Goal: Information Seeking & Learning: Learn about a topic

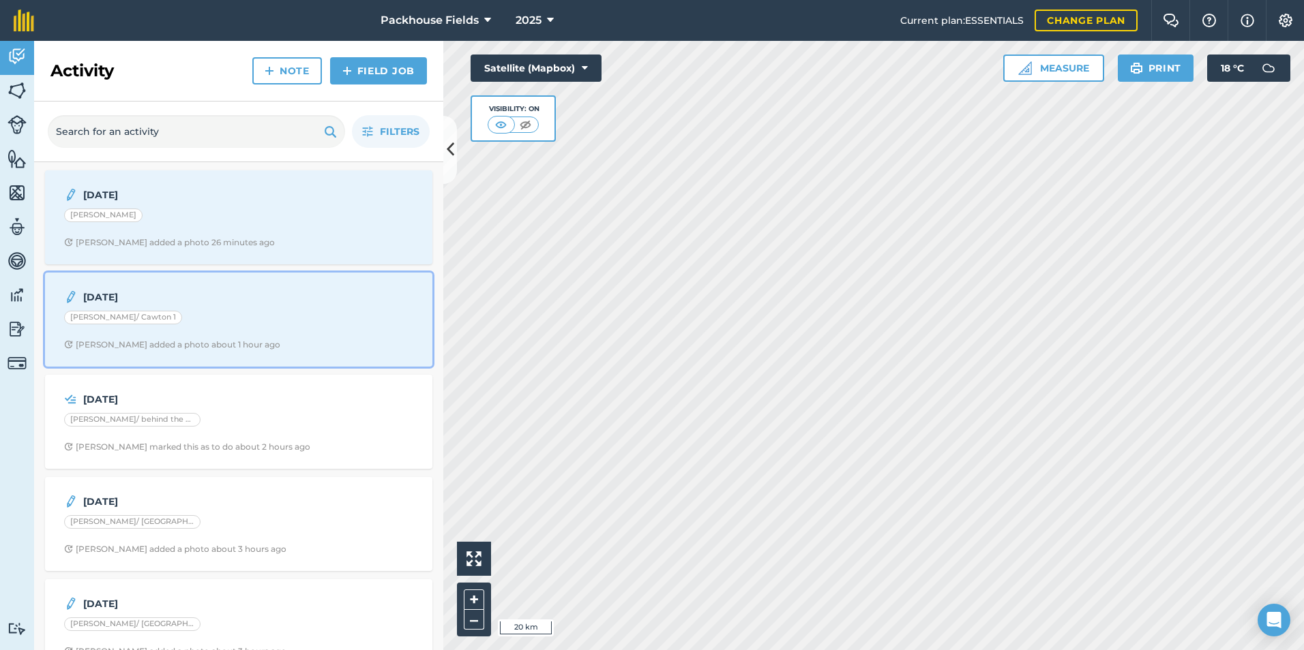
click at [220, 307] on div "[DATE] [PERSON_NAME]/ Cawton 1 [PERSON_NAME] added a photo about 1 hour ago" at bounding box center [238, 320] width 371 height 78
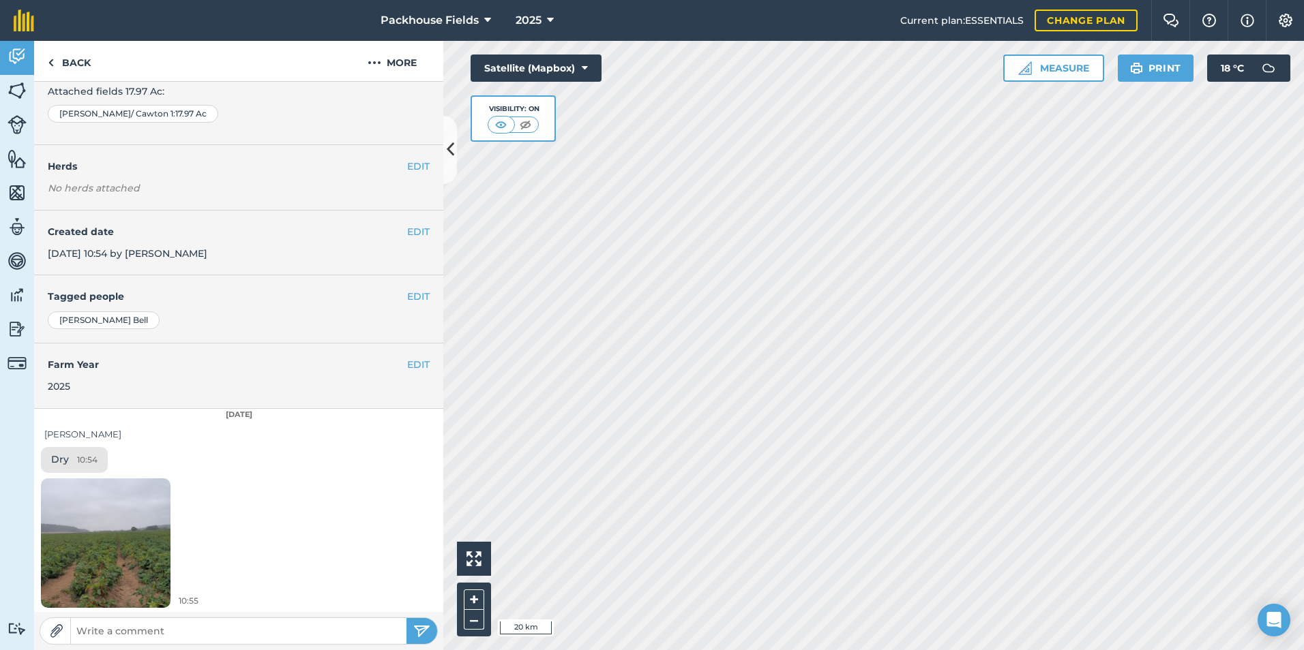
scroll to position [108, 0]
click at [117, 529] on img at bounding box center [106, 541] width 130 height 172
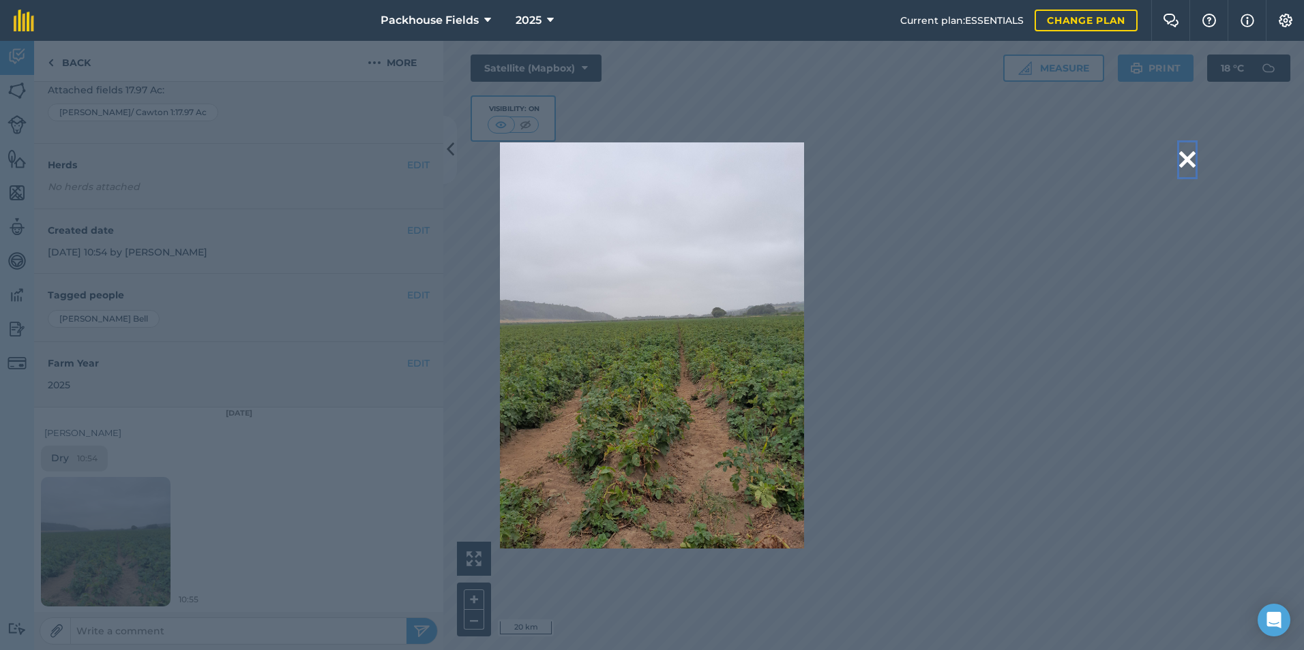
click at [1184, 159] on button at bounding box center [1187, 159] width 16 height 35
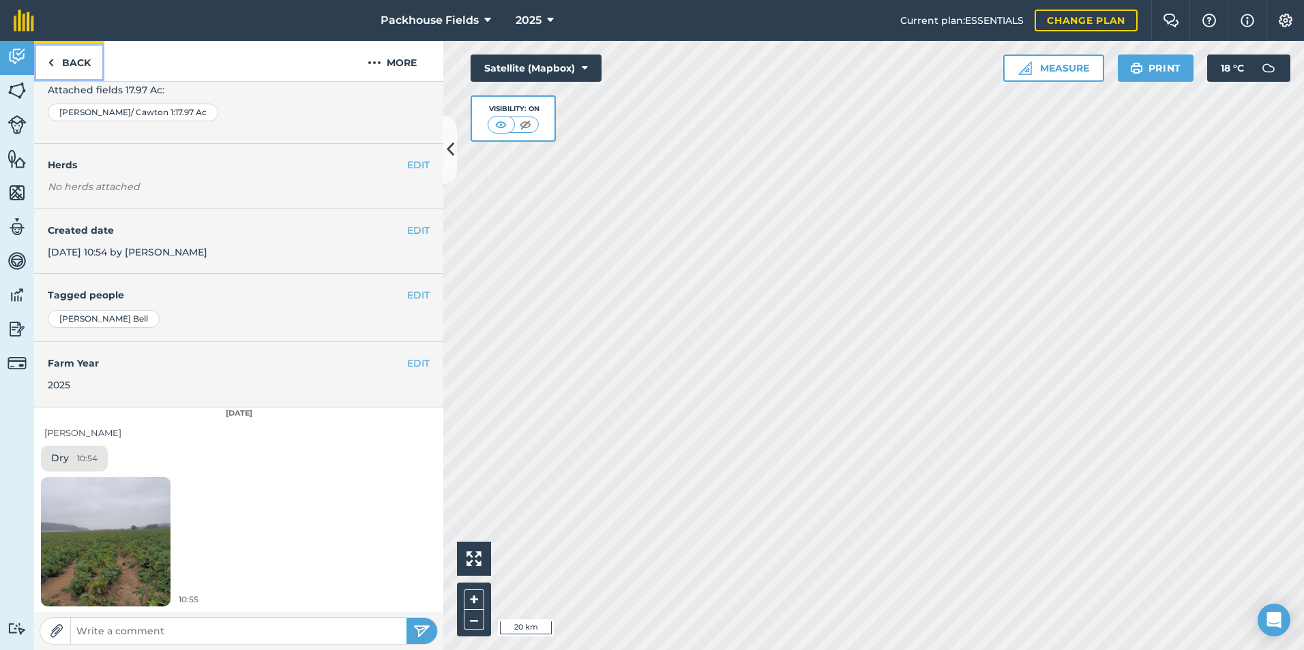
click at [67, 70] on link "Back" at bounding box center [69, 61] width 70 height 40
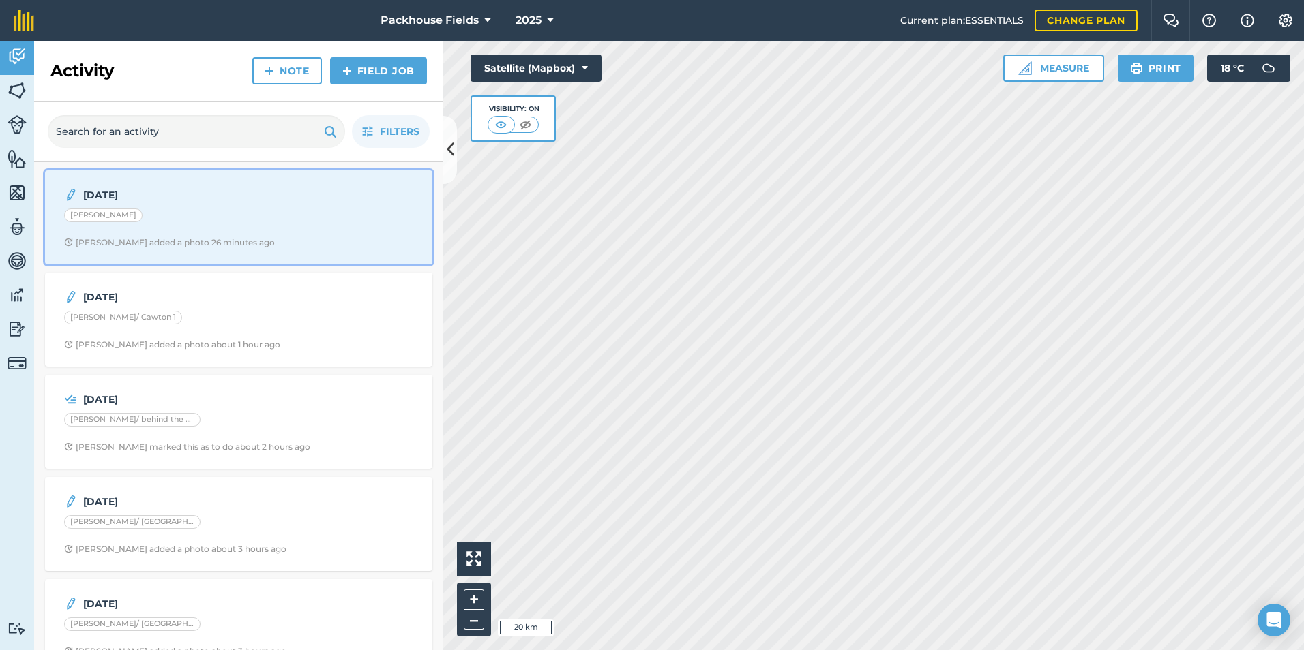
click at [199, 224] on div "[PERSON_NAME]" at bounding box center [238, 218] width 349 height 18
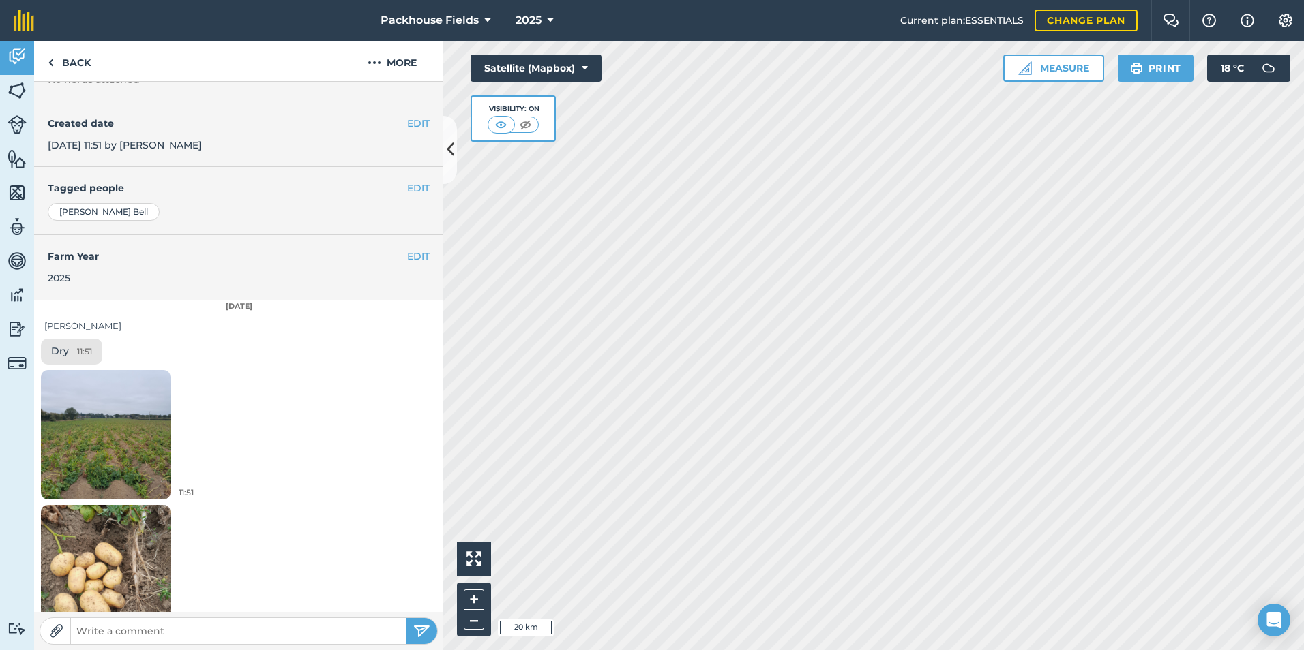
scroll to position [243, 0]
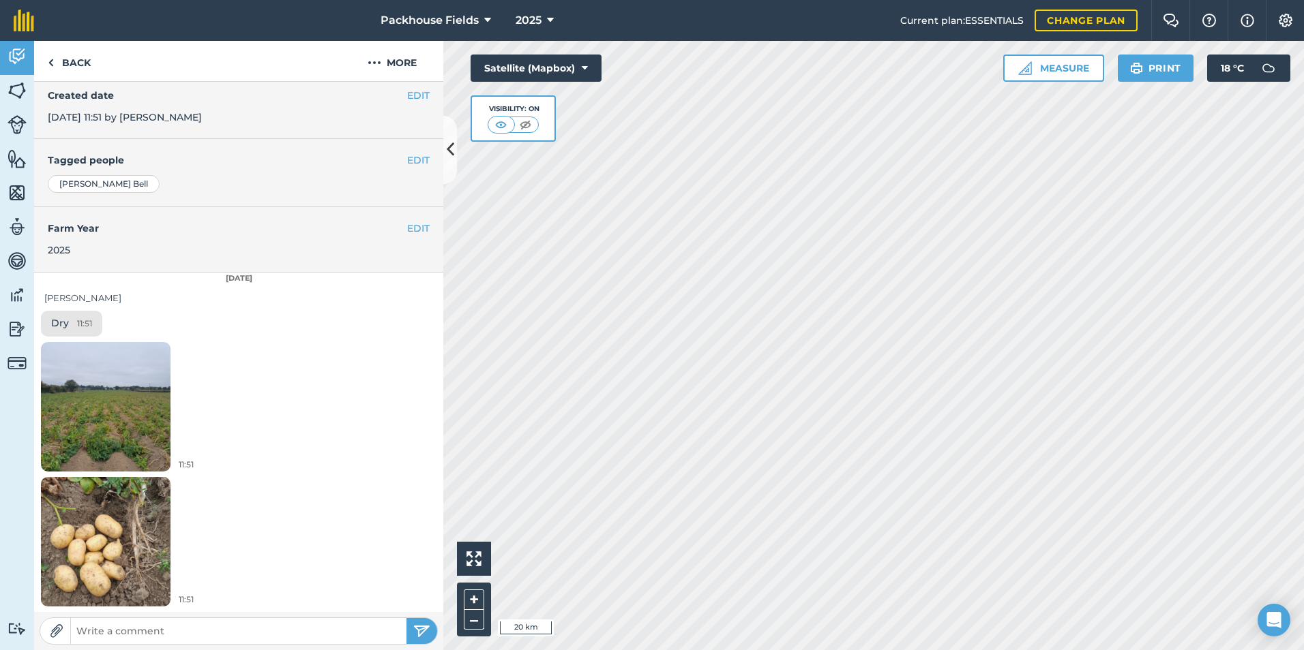
click at [139, 385] on img at bounding box center [106, 406] width 130 height 172
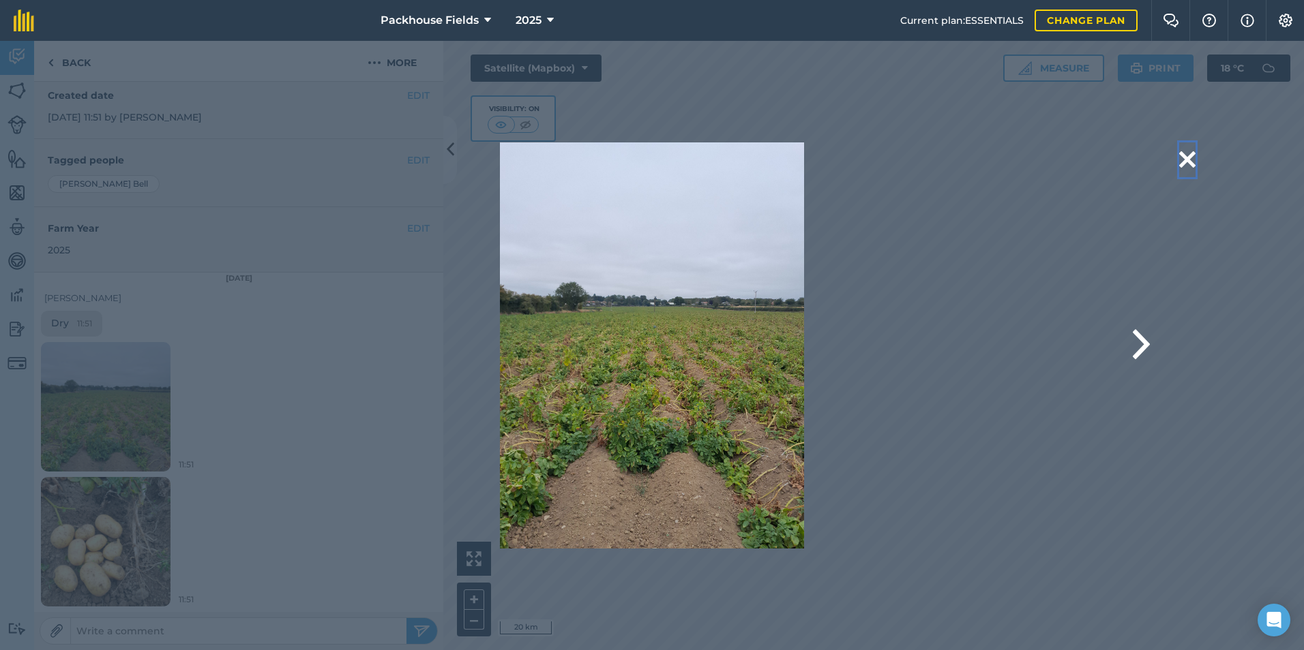
click at [1184, 166] on button at bounding box center [1187, 159] width 16 height 35
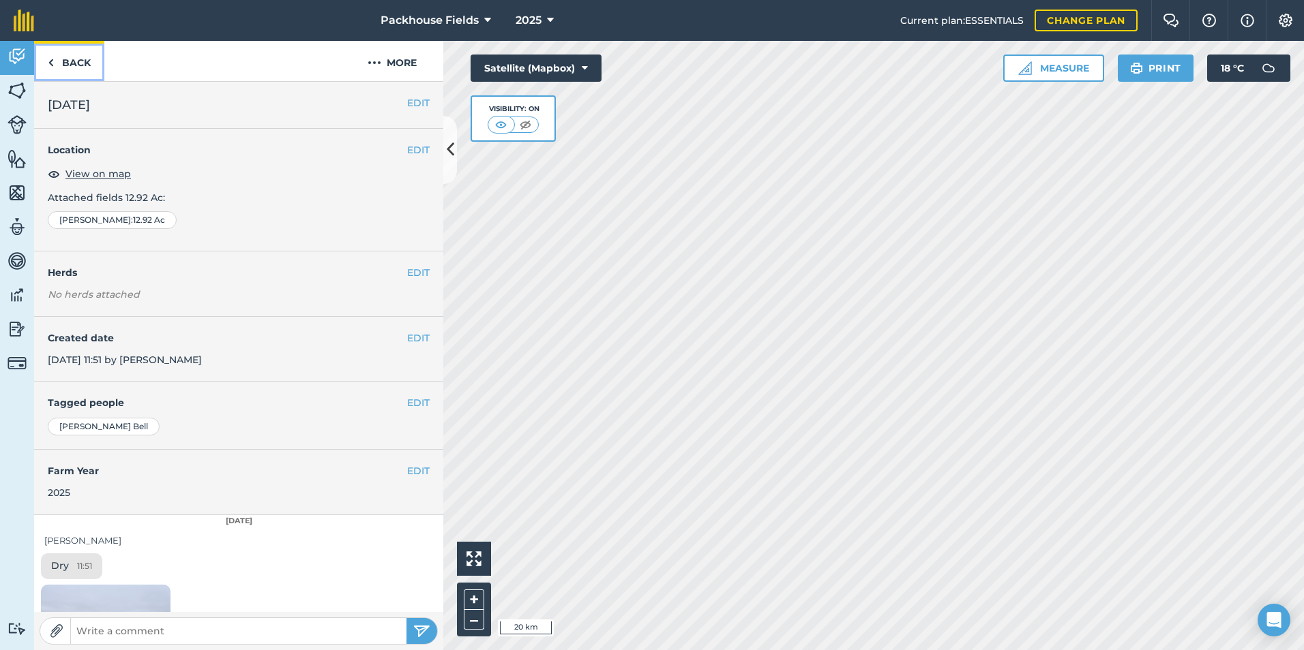
click at [62, 58] on link "Back" at bounding box center [69, 61] width 70 height 40
